Goal: Task Accomplishment & Management: Manage account settings

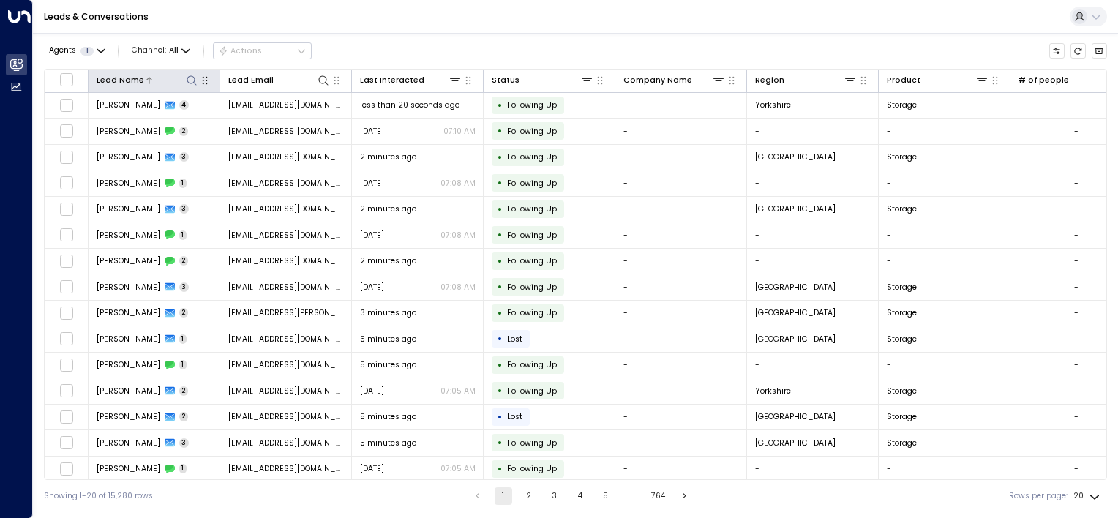
click at [190, 78] on icon at bounding box center [192, 81] width 12 height 12
type input "******"
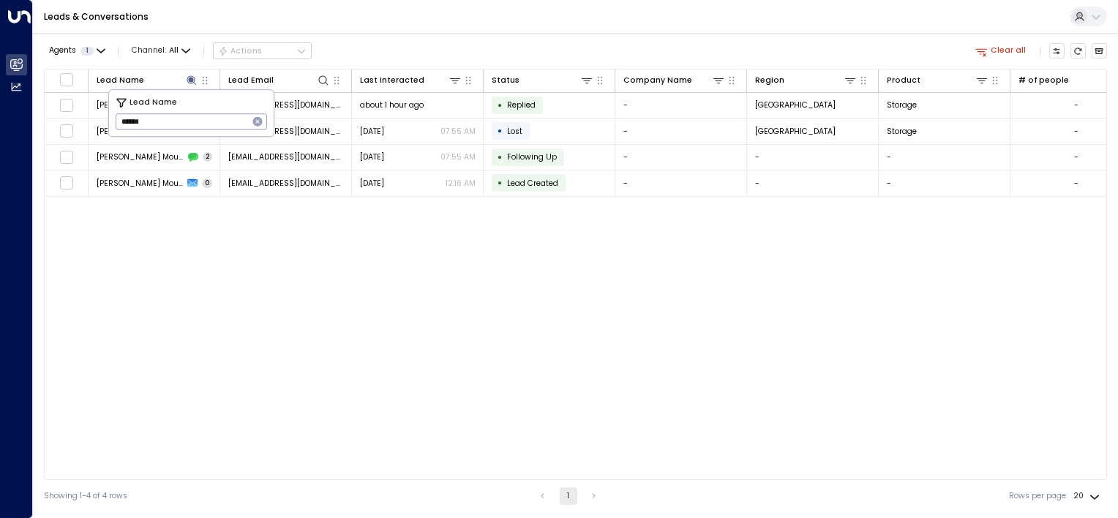
click at [195, 255] on div "Lead Name Lead Email Last Interacted Status Company Name Region Product # of pe…" at bounding box center [575, 274] width 1063 height 411
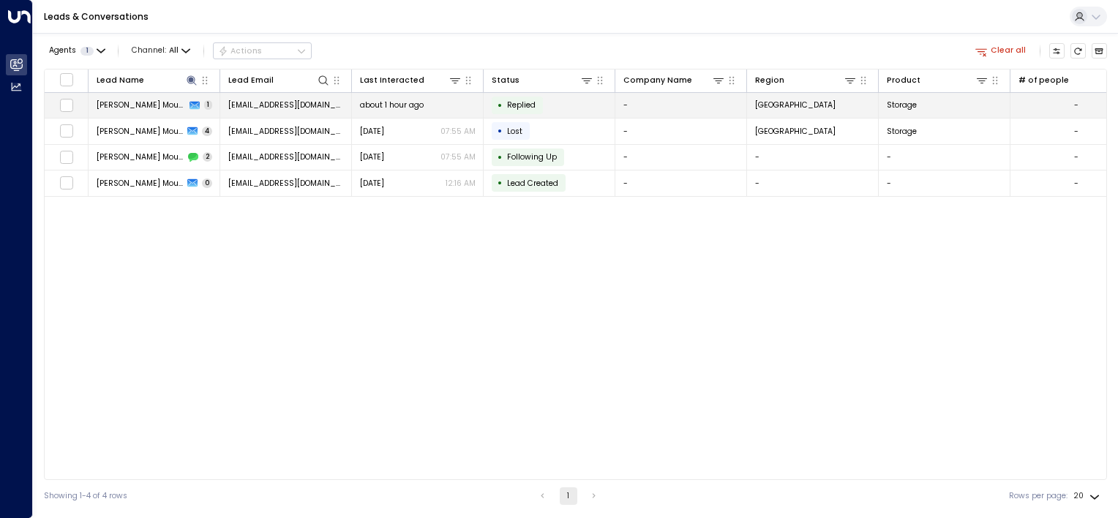
click at [515, 105] on span "Replied" at bounding box center [521, 104] width 29 height 11
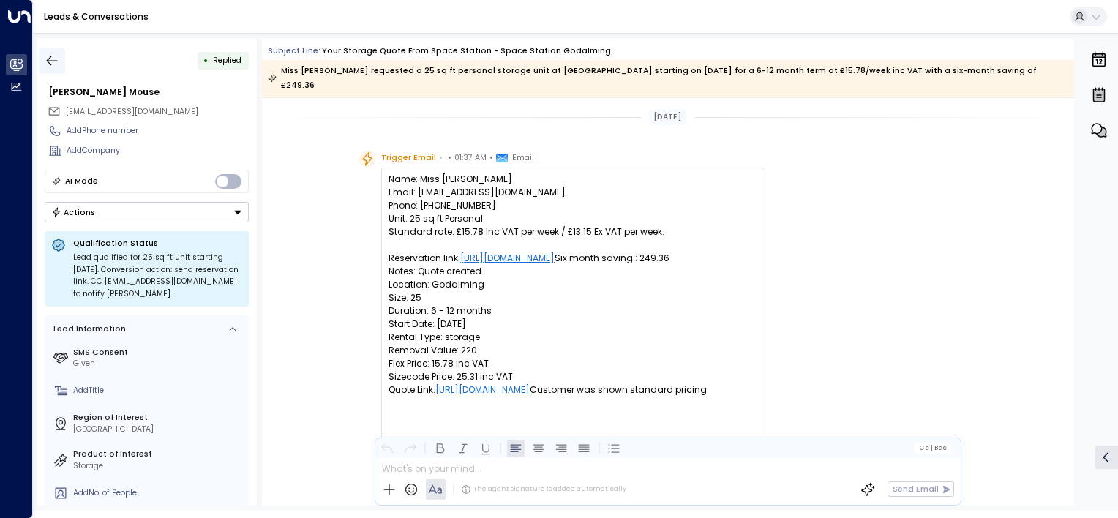
click at [48, 61] on icon "button" at bounding box center [52, 61] width 11 height 10
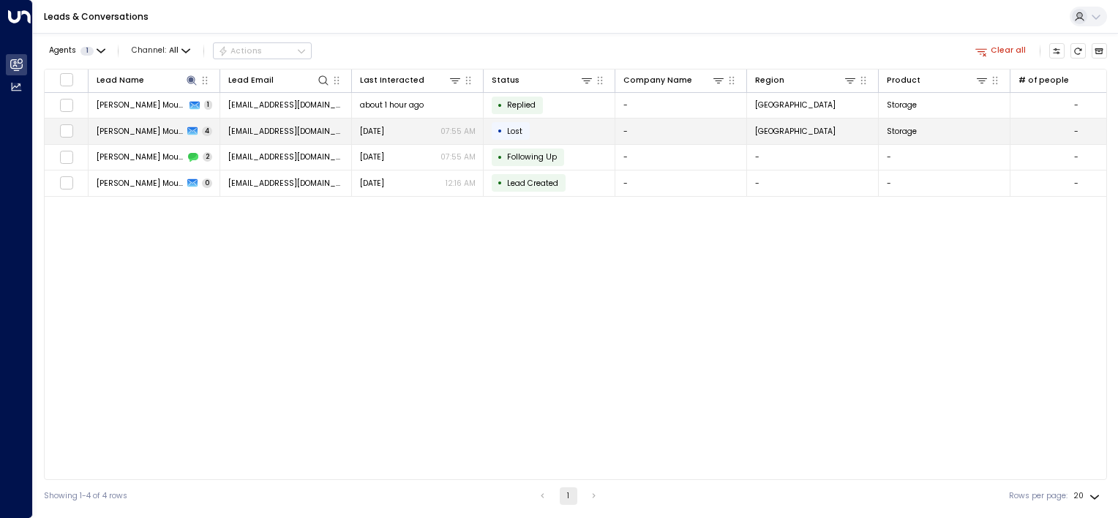
click at [518, 132] on span "Lost" at bounding box center [514, 131] width 15 height 11
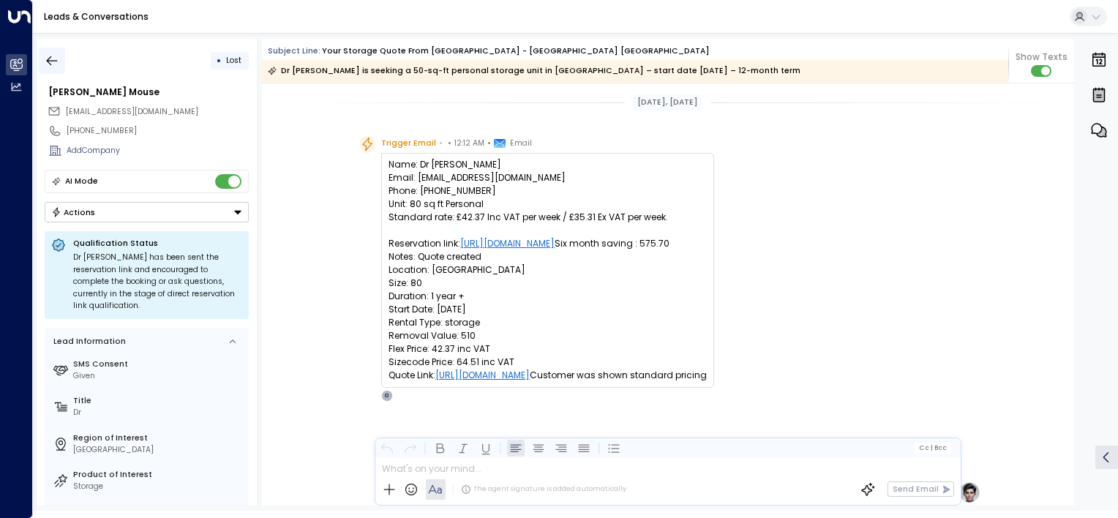
click at [52, 60] on icon "button" at bounding box center [52, 61] width 11 height 10
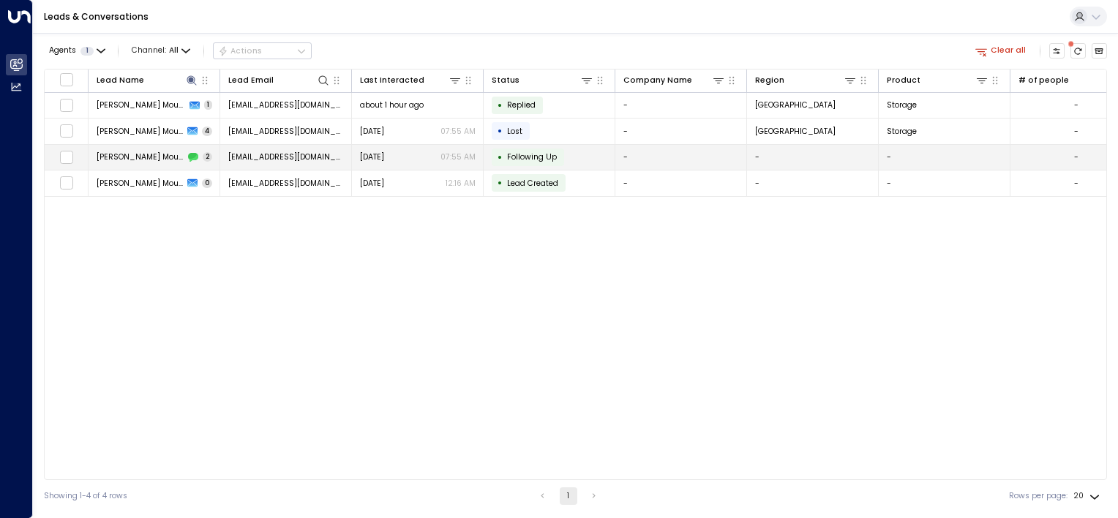
click at [384, 152] on span "[DATE]" at bounding box center [372, 156] width 24 height 11
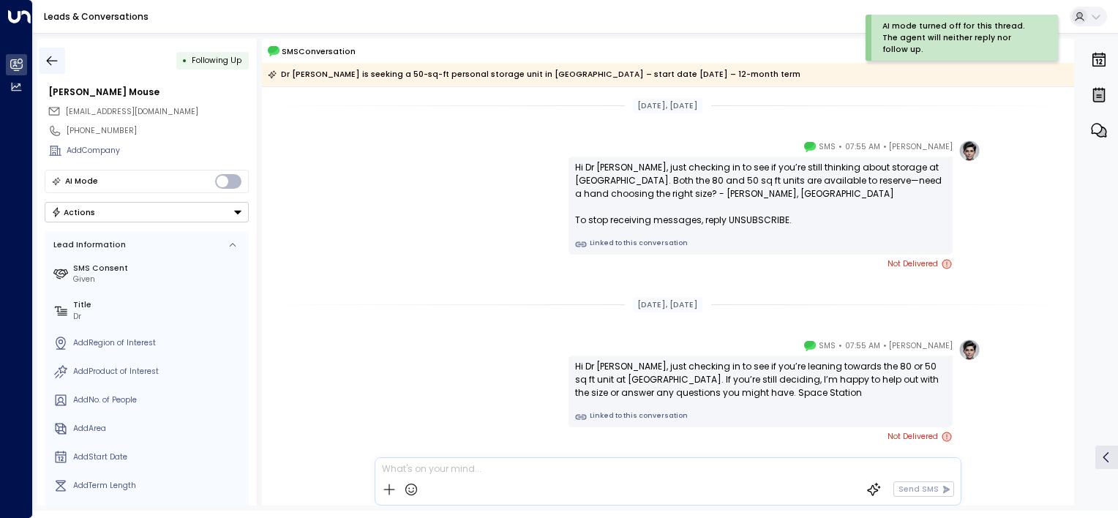
click at [50, 59] on icon "button" at bounding box center [52, 60] width 15 height 15
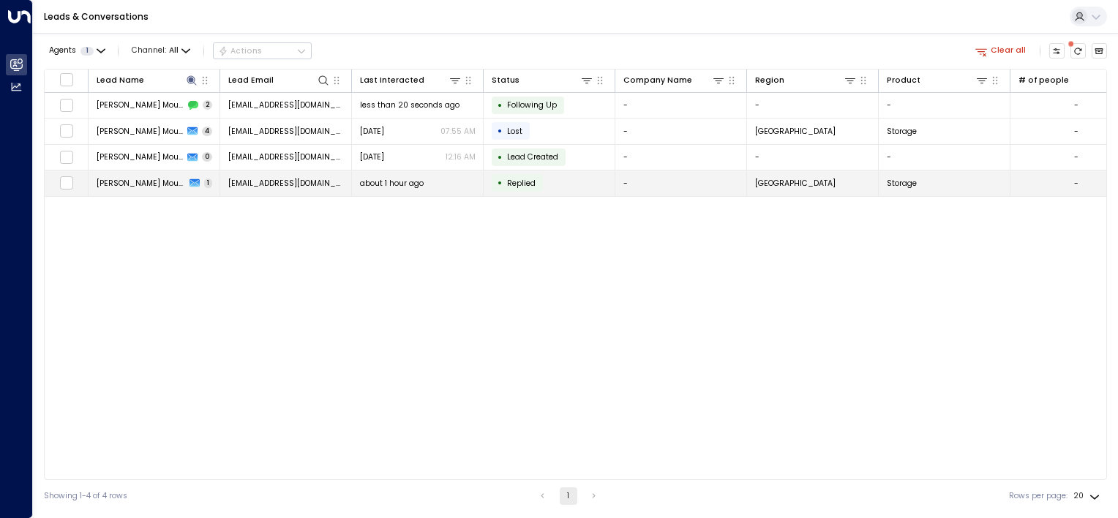
click at [252, 182] on span "[EMAIL_ADDRESS][DOMAIN_NAME]" at bounding box center [286, 183] width 116 height 11
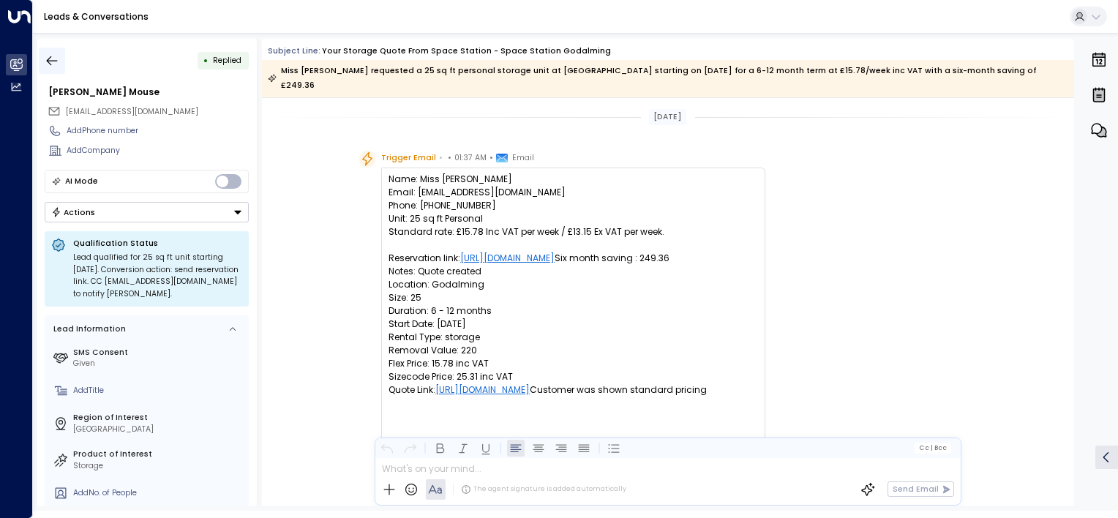
click at [61, 59] on button "button" at bounding box center [52, 61] width 26 height 26
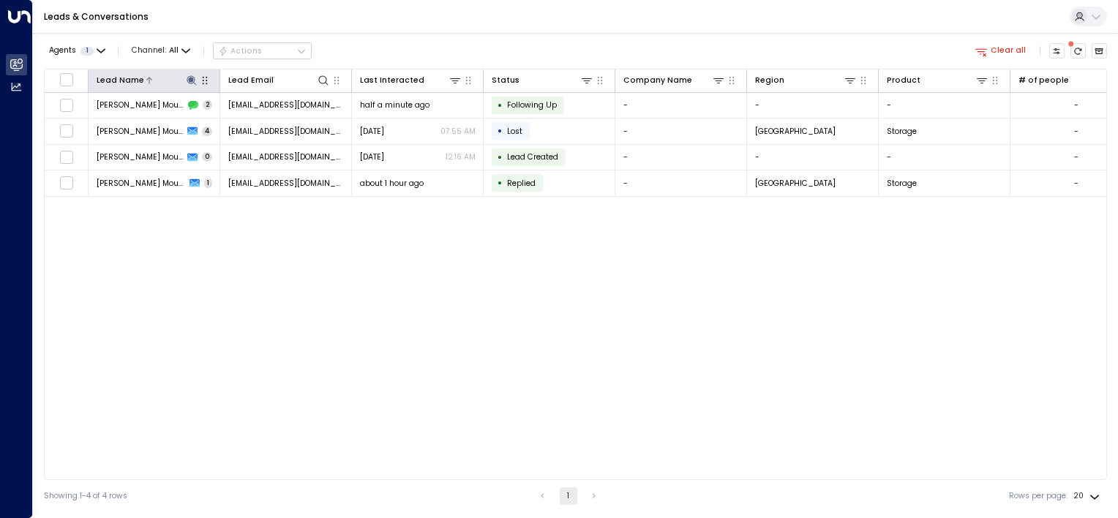
click at [193, 75] on icon at bounding box center [192, 81] width 12 height 12
click at [257, 118] on icon "button" at bounding box center [258, 122] width 10 height 10
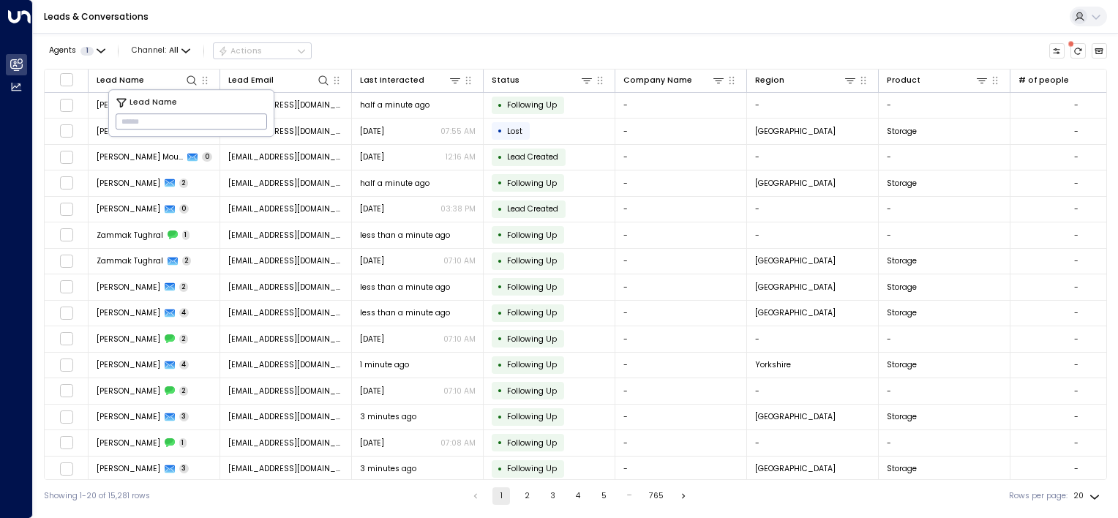
click at [448, 48] on div "Agents 1 Channel: All Actions" at bounding box center [575, 51] width 1063 height 25
click at [849, 77] on icon at bounding box center [850, 81] width 12 height 12
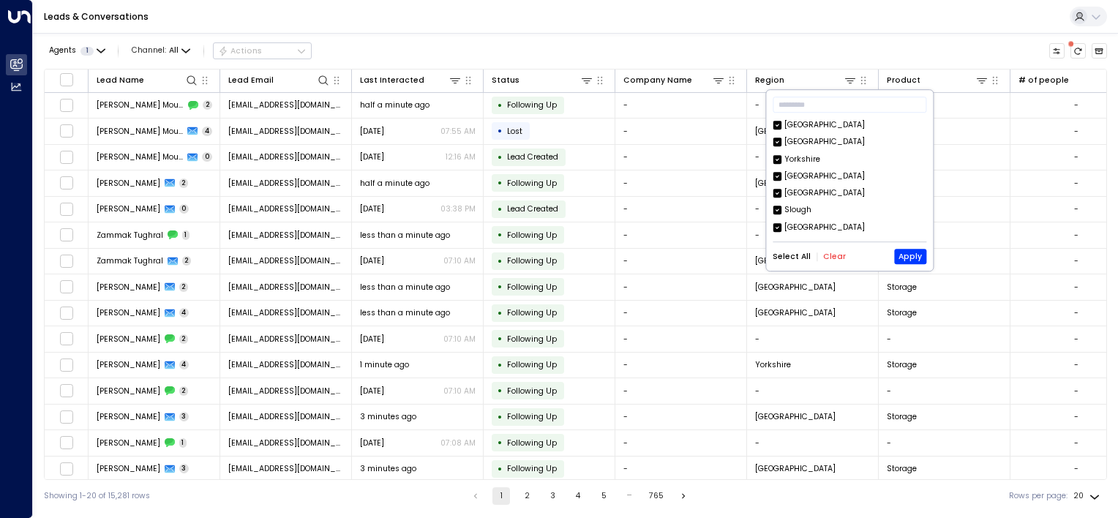
click at [832, 255] on button "Clear" at bounding box center [834, 256] width 23 height 9
click at [904, 261] on button "Apply" at bounding box center [910, 256] width 32 height 15
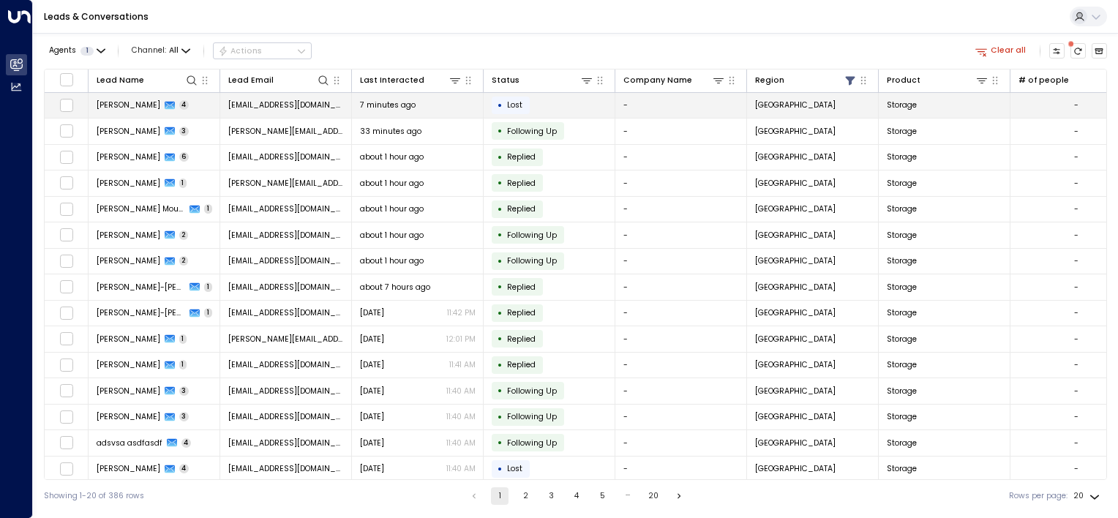
click at [130, 105] on span "[PERSON_NAME]" at bounding box center [129, 104] width 64 height 11
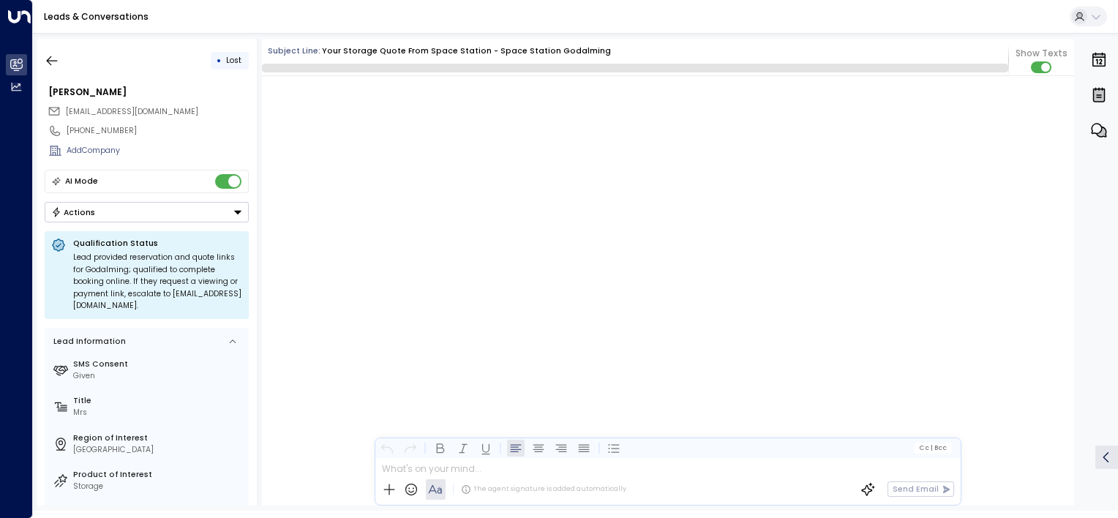
scroll to position [1785, 0]
